Goal: Transaction & Acquisition: Purchase product/service

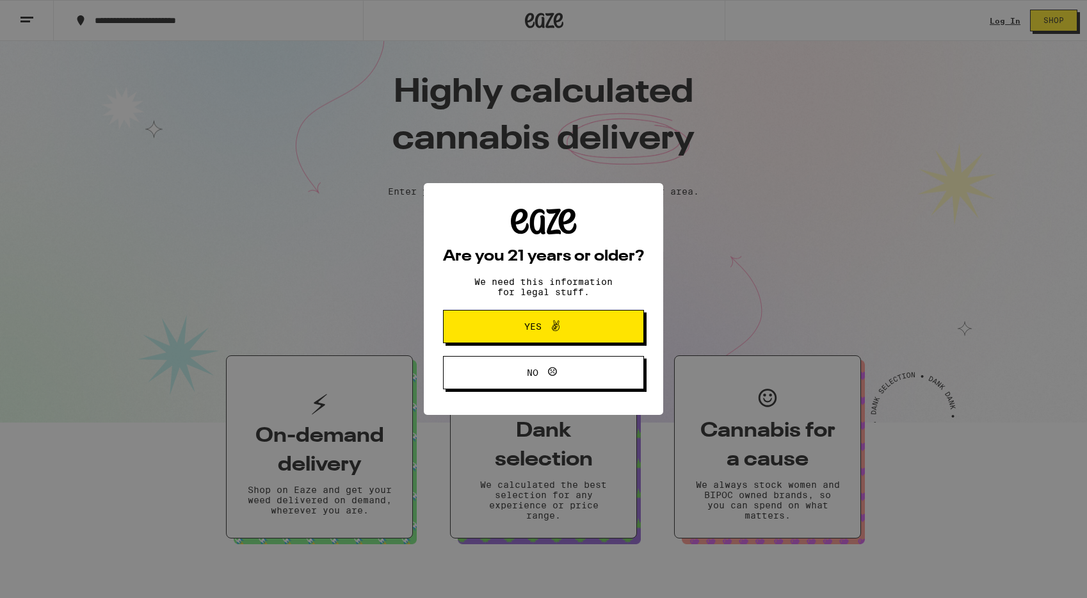
click at [544, 332] on span at bounding box center [553, 326] width 22 height 17
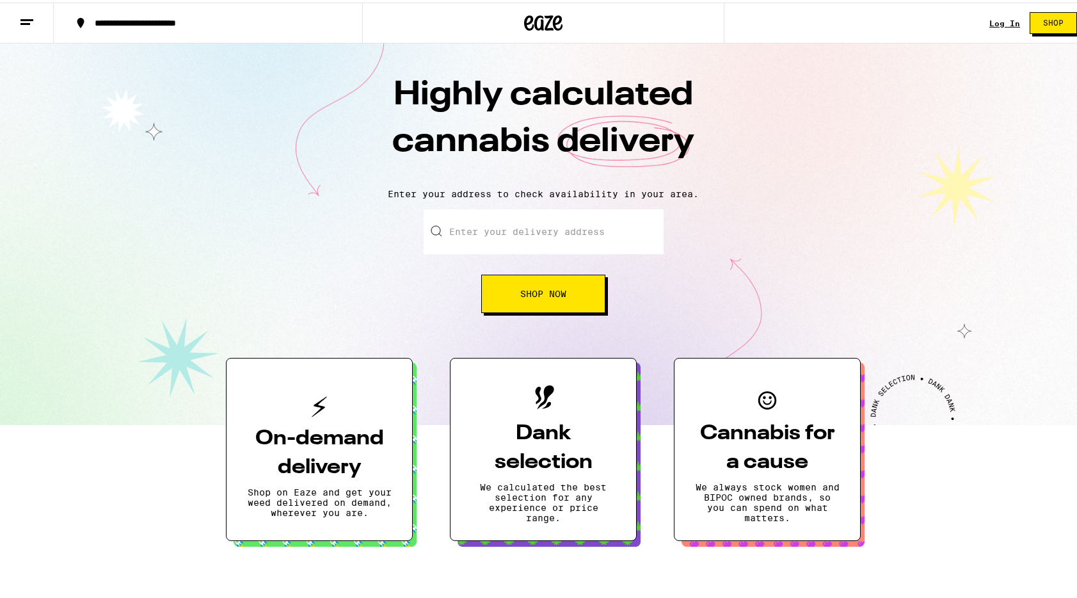
click at [514, 233] on input "Enter your delivery address" at bounding box center [544, 229] width 240 height 45
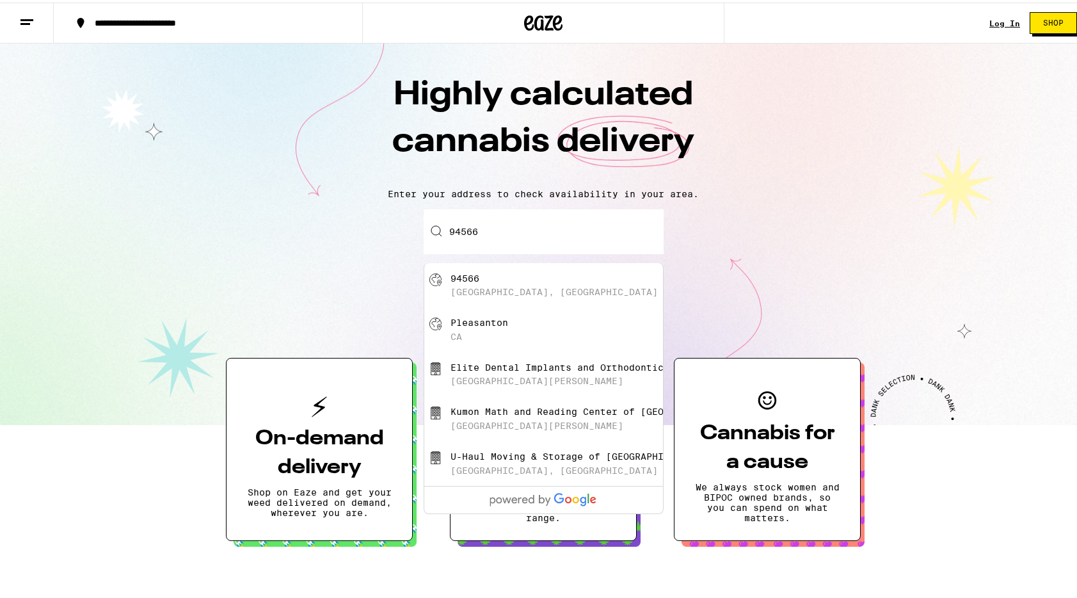
click at [512, 284] on div "94566 [GEOGRAPHIC_DATA], [GEOGRAPHIC_DATA]" at bounding box center [565, 283] width 229 height 24
type input "[GEOGRAPHIC_DATA]"
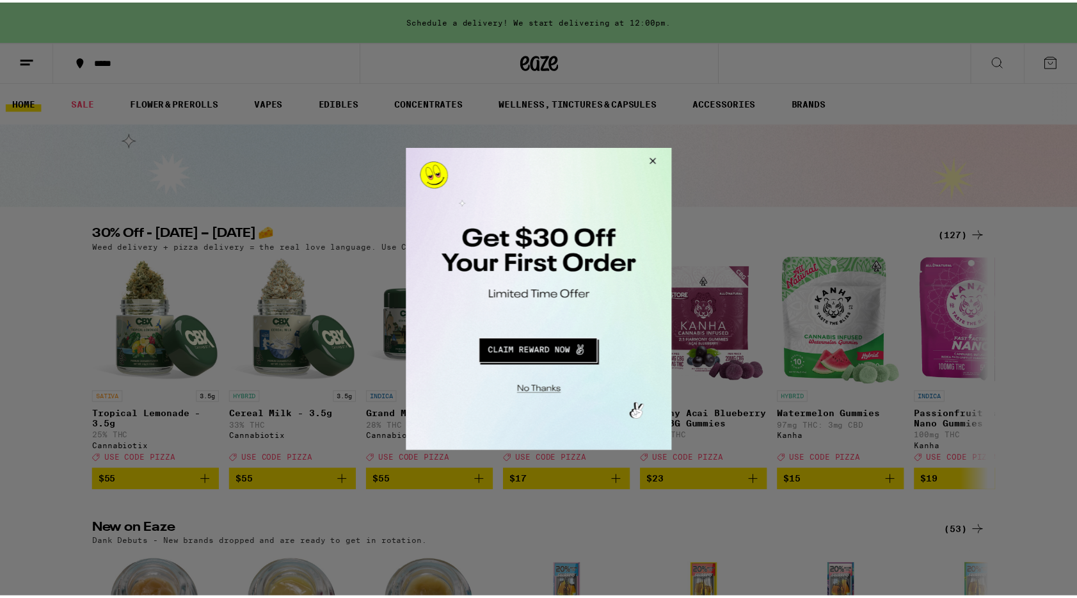
click at [652, 157] on button "Close Modal" at bounding box center [652, 163] width 35 height 31
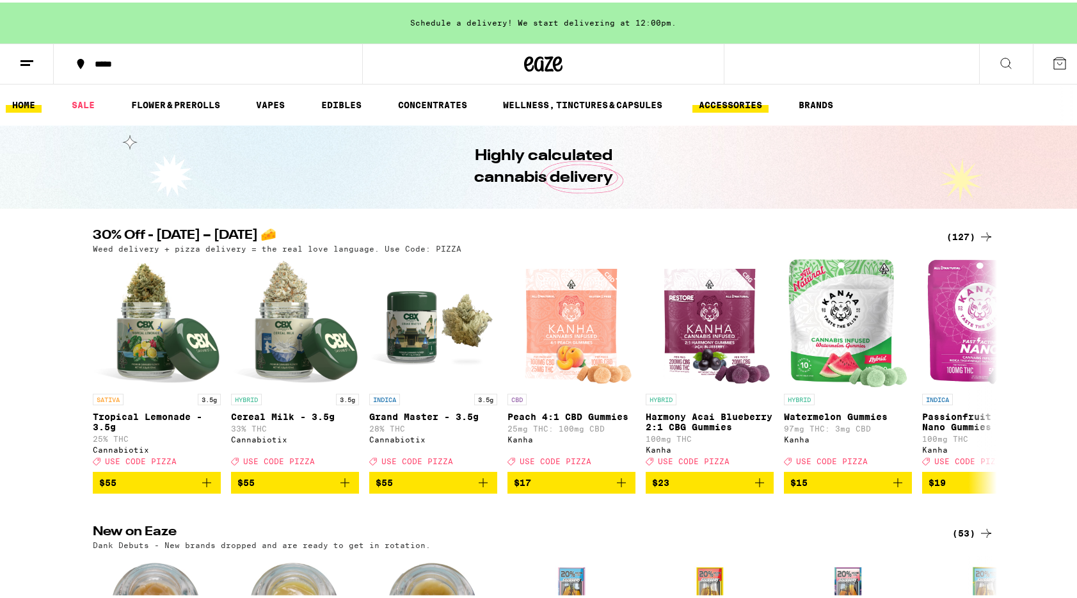
click at [739, 102] on link "ACCESSORIES" at bounding box center [731, 102] width 76 height 15
click at [449, 98] on link "CONCENTRATES" at bounding box center [433, 102] width 82 height 15
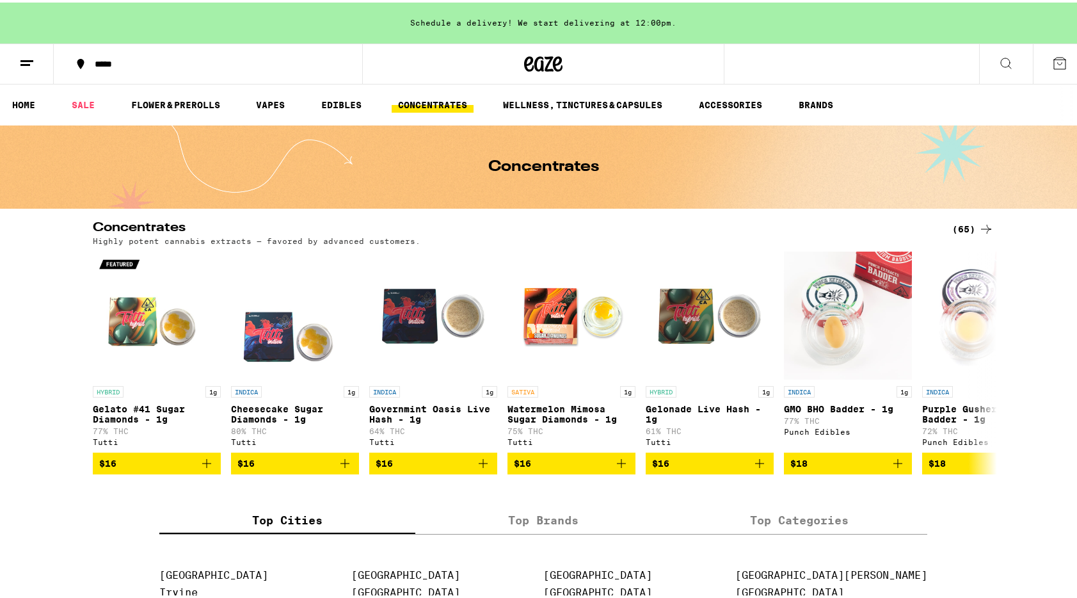
click at [1008, 60] on button at bounding box center [1006, 62] width 54 height 40
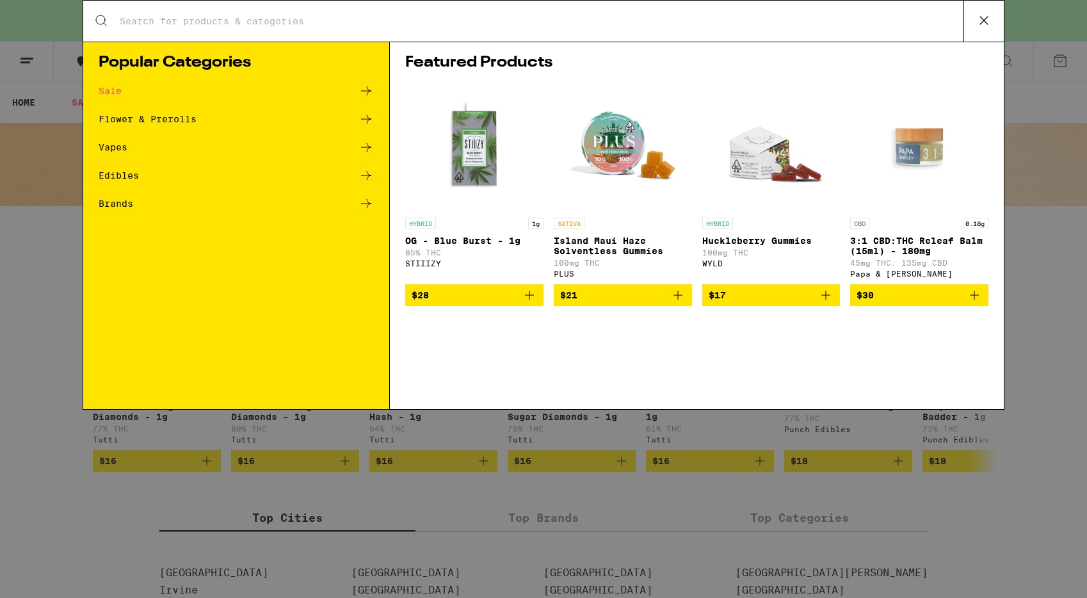
click at [252, 31] on div "Search for Products" at bounding box center [543, 21] width 921 height 41
click at [242, 13] on div "Search for Products" at bounding box center [543, 21] width 921 height 41
click at [242, 28] on div "Search for Products" at bounding box center [543, 21] width 921 height 41
click at [243, 22] on input "Search for Products" at bounding box center [541, 21] width 844 height 12
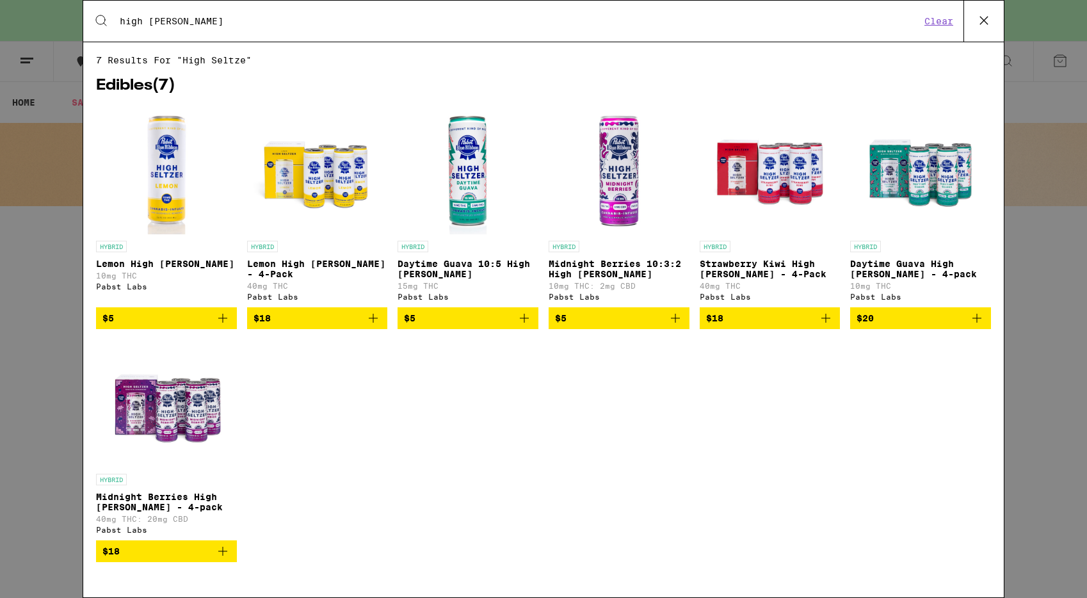
type input "high [PERSON_NAME]"
click at [227, 19] on input "high [PERSON_NAME]" at bounding box center [519, 21] width 801 height 12
click at [335, 190] on img "Open page for Lemon High Seltzer - 4-Pack from Pabst Labs" at bounding box center [317, 170] width 128 height 128
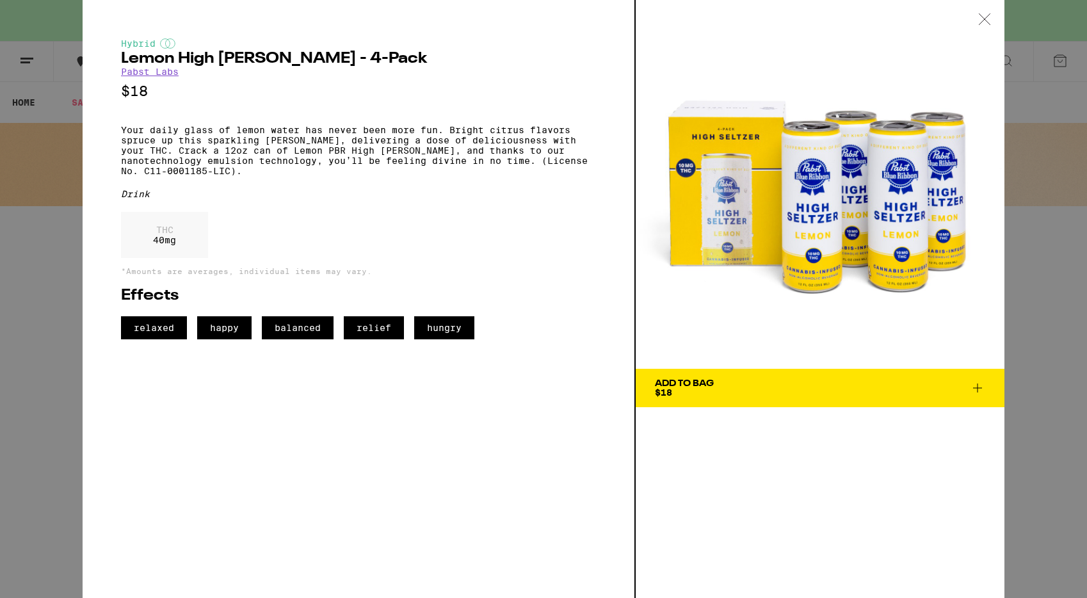
click at [983, 17] on icon at bounding box center [984, 19] width 13 height 12
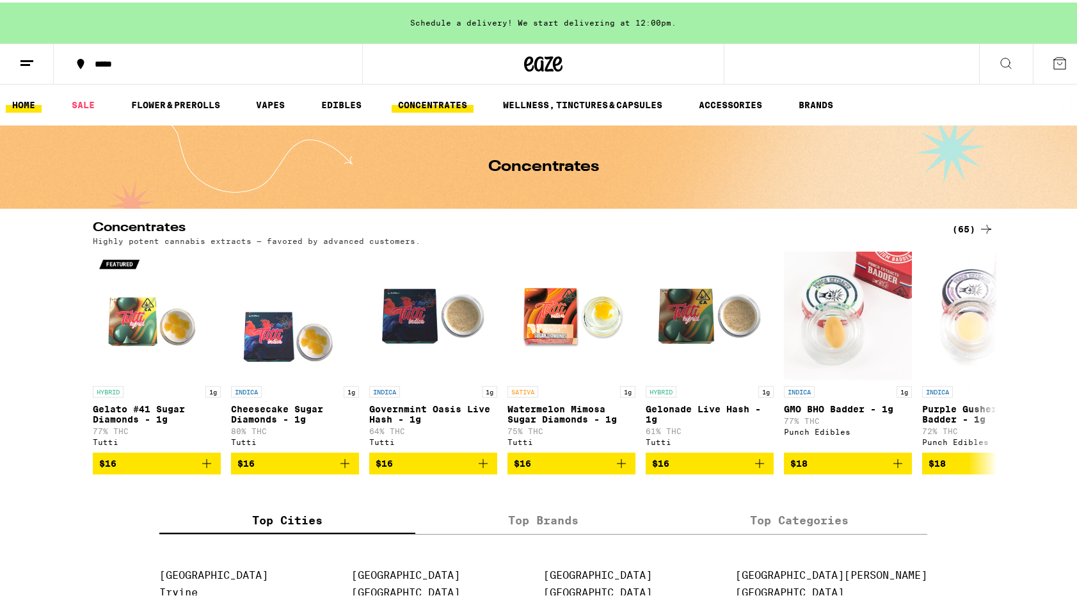
click at [36, 101] on link "HOME" at bounding box center [24, 102] width 36 height 15
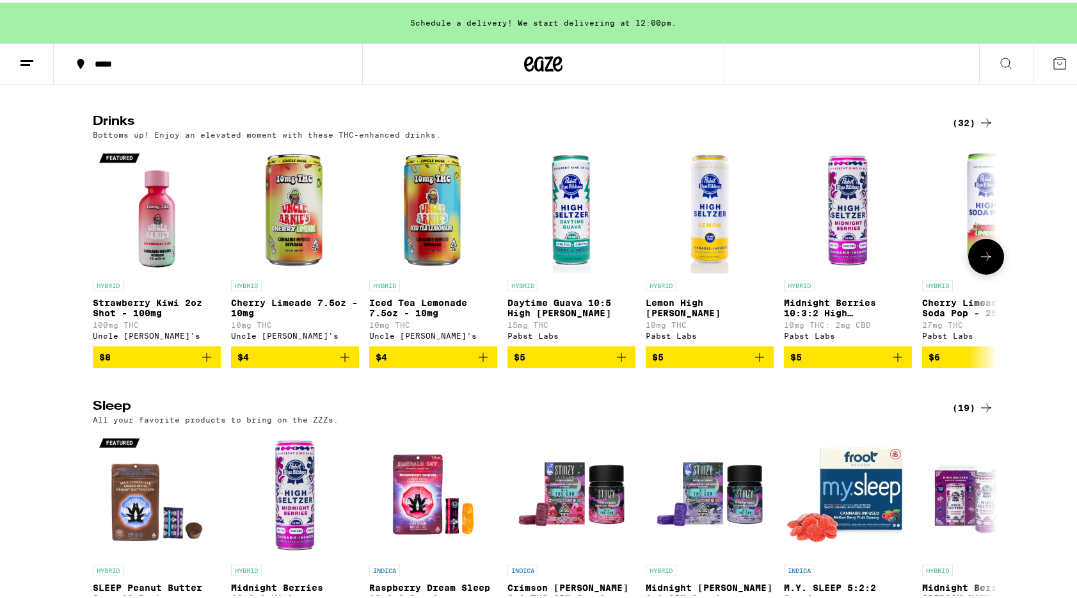
scroll to position [3573, 0]
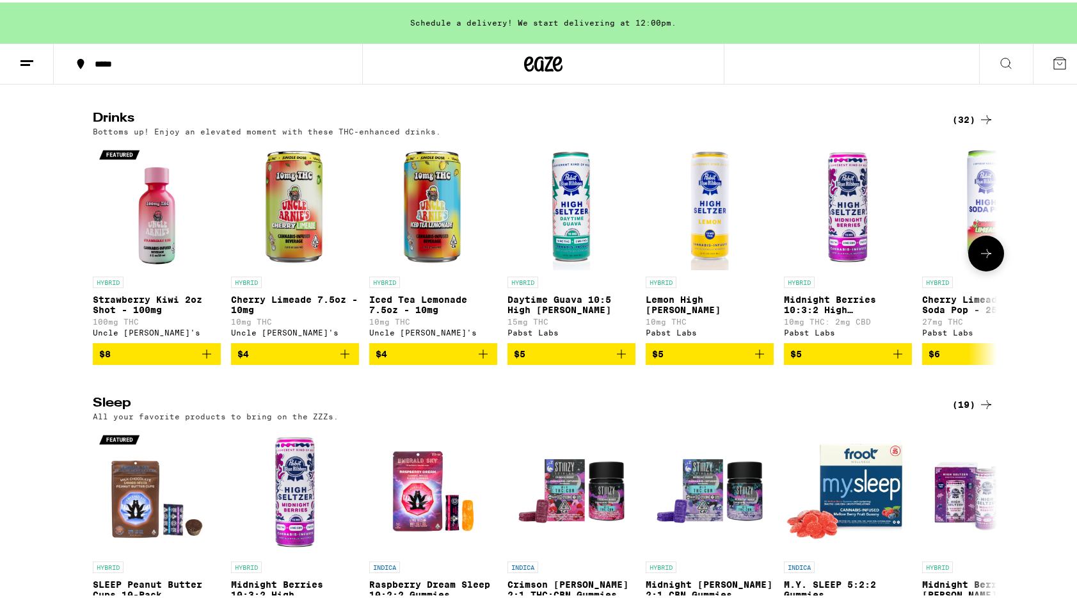
click at [983, 259] on icon at bounding box center [986, 250] width 15 height 15
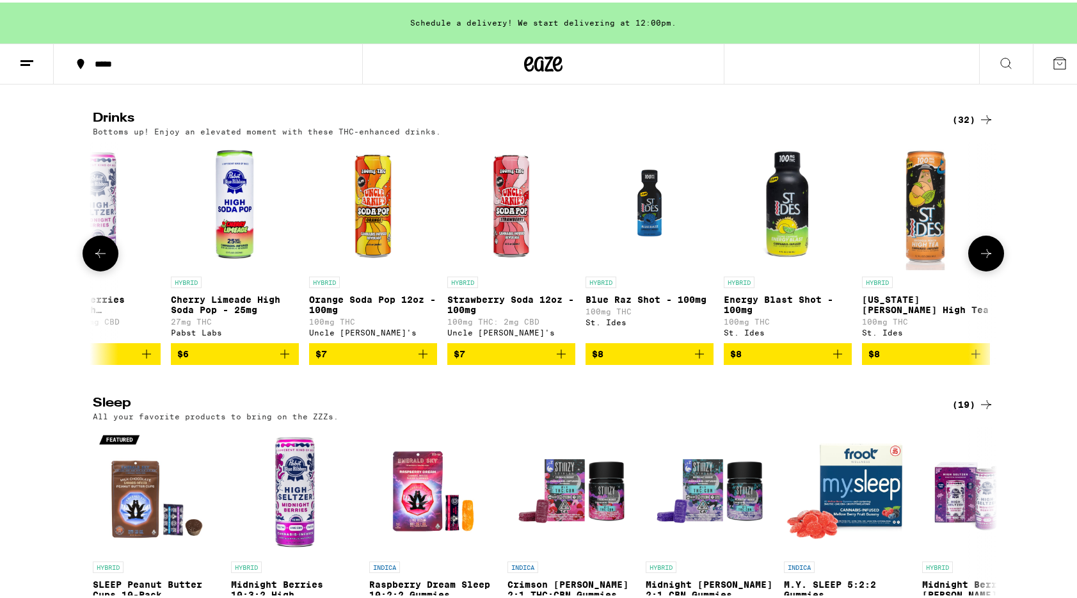
scroll to position [0, 762]
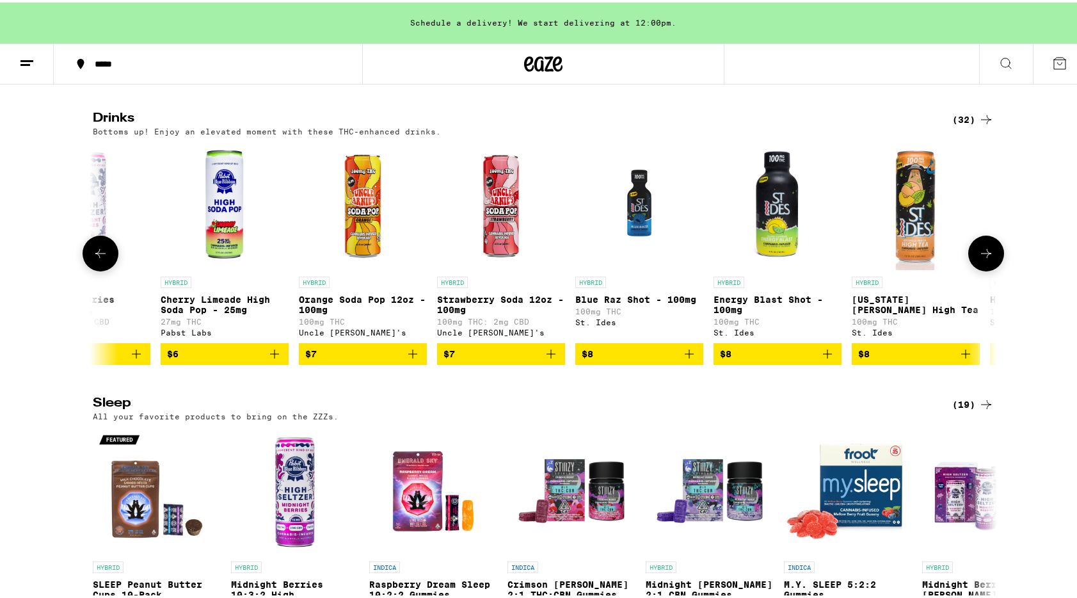
click at [983, 259] on icon at bounding box center [986, 250] width 15 height 15
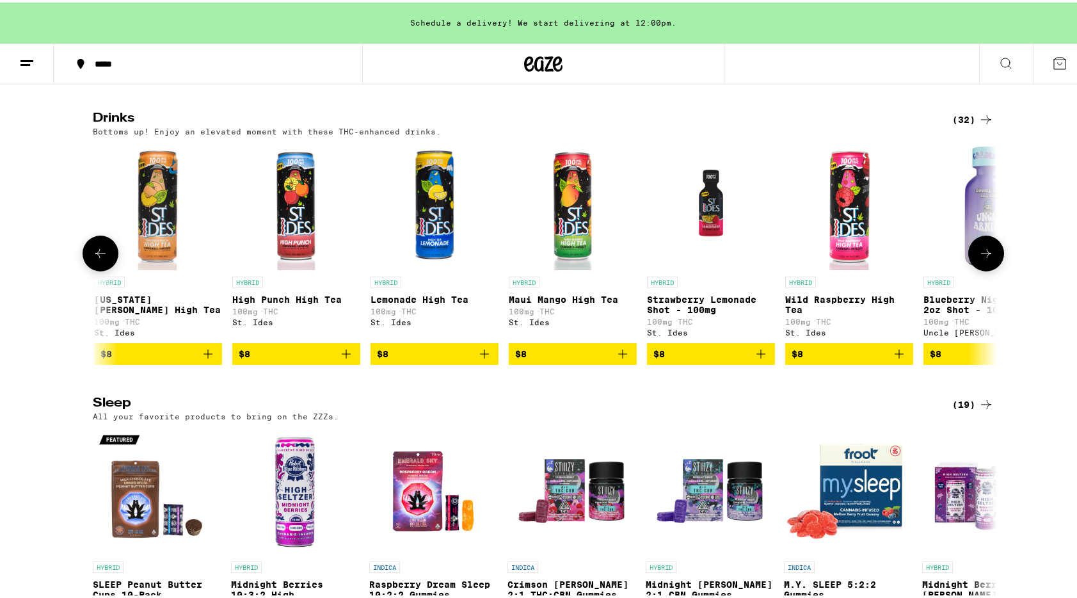
scroll to position [0, 1524]
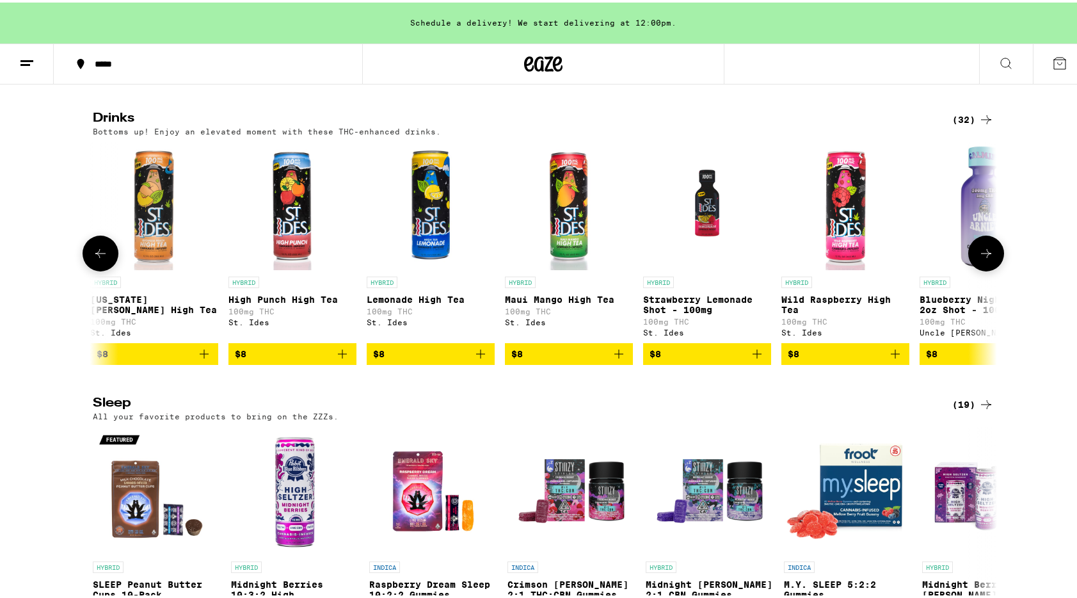
click at [983, 259] on icon at bounding box center [986, 250] width 15 height 15
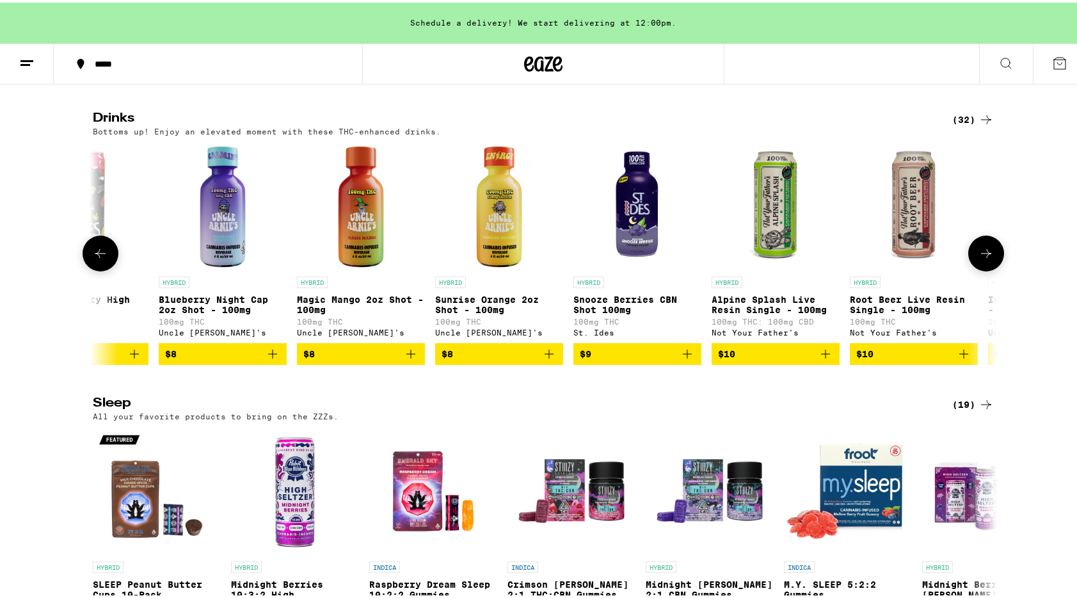
scroll to position [0, 2285]
click at [983, 259] on icon at bounding box center [986, 250] width 15 height 15
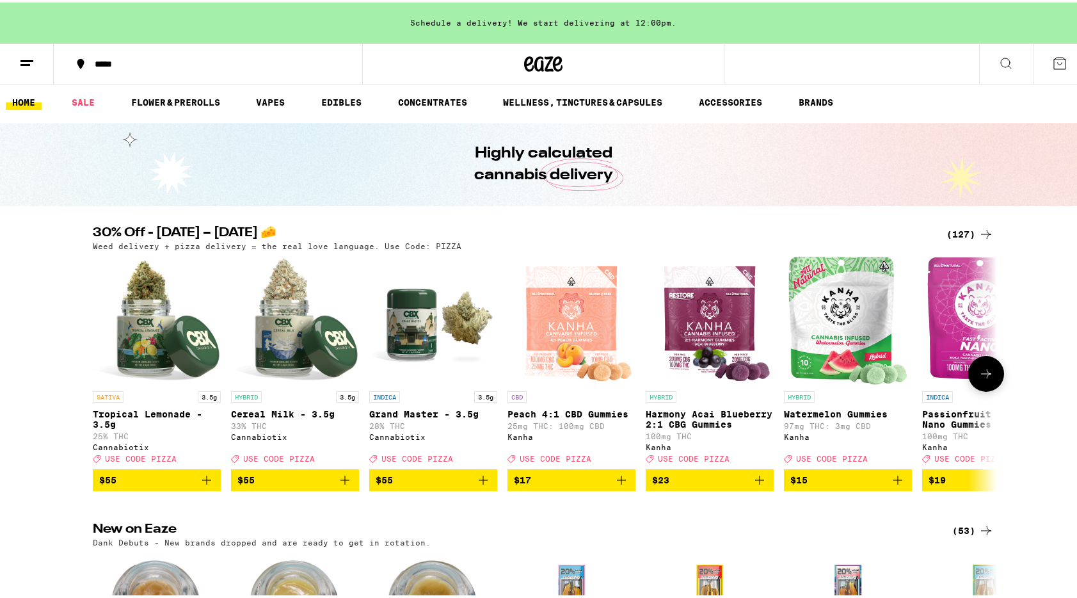
scroll to position [0, 0]
